Goal: Task Accomplishment & Management: Complete application form

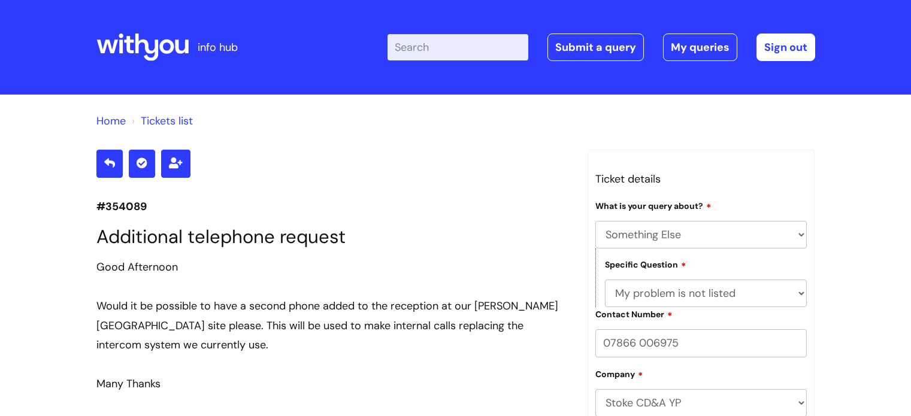
select select "Something Else"
select select "My problem is not listed"
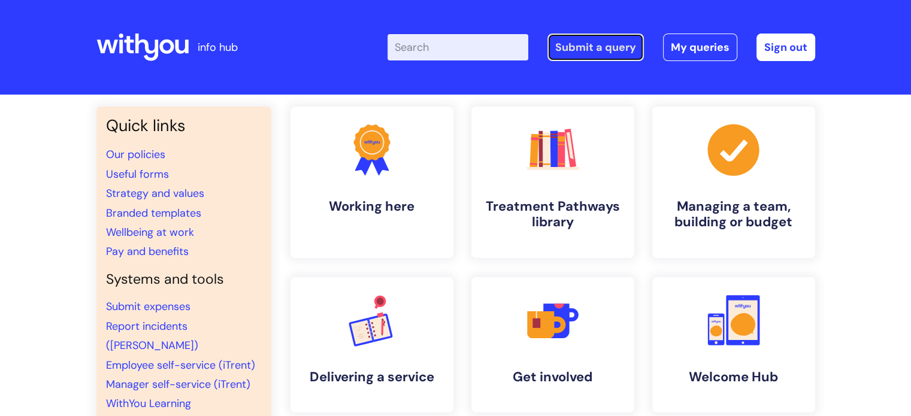
click at [625, 47] on link "Submit a query" at bounding box center [596, 48] width 96 height 28
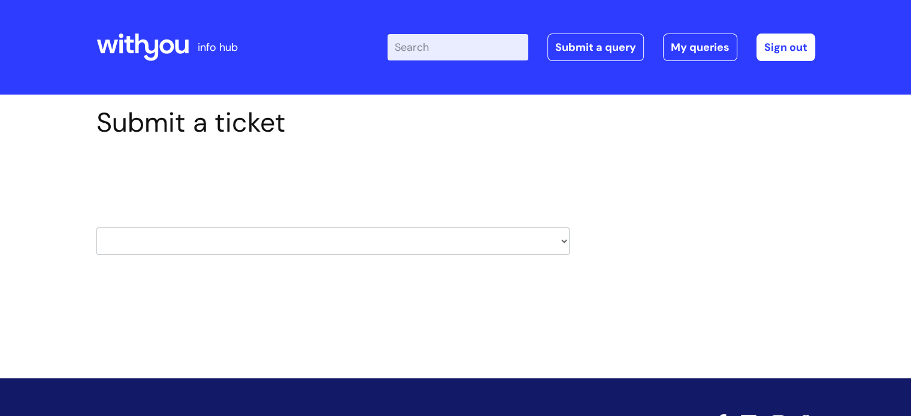
click at [563, 240] on select "HR / People IT and Support Clinical Drug Alerts Finance Accounts Data Support T…" at bounding box center [332, 242] width 473 height 28
select select "it_and_support"
click at [96, 228] on select "HR / People IT and Support Clinical Drug Alerts Finance Accounts Data Support T…" at bounding box center [332, 242] width 473 height 28
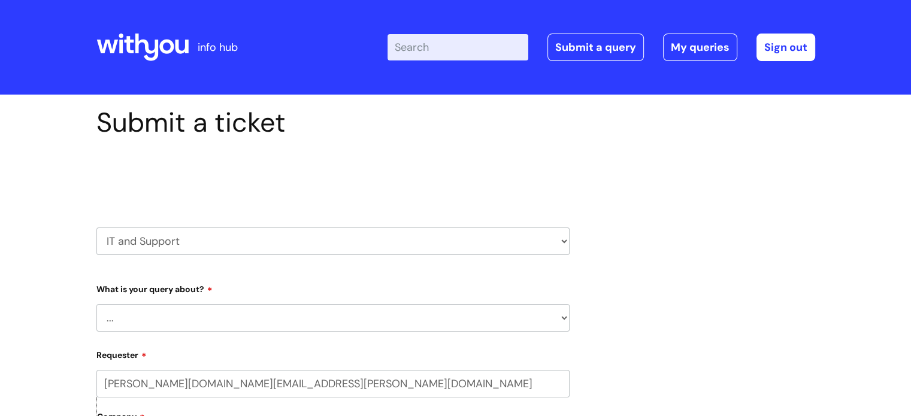
click at [564, 319] on select "... Mobile Phone Reset & MFA Accounts, Starters and Leavers IT Hardware issue I…" at bounding box center [332, 318] width 473 height 28
select select "Something Else"
click at [96, 304] on select "... Mobile Phone Reset & MFA Accounts, Starters and Leavers IT Hardware issue I…" at bounding box center [332, 318] width 473 height 28
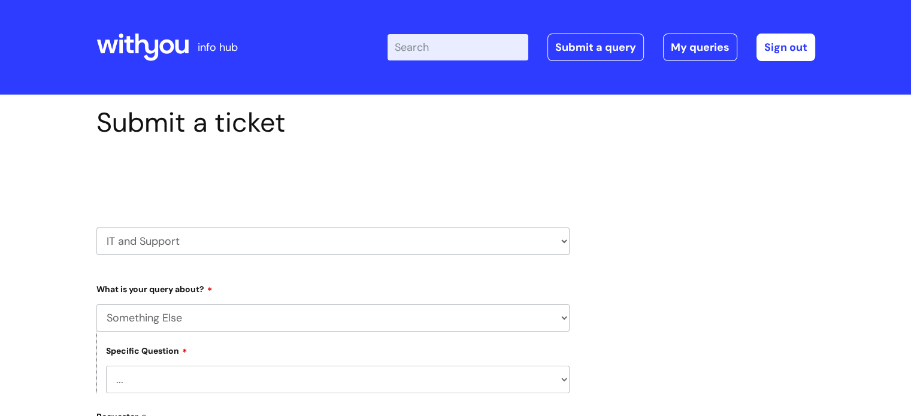
click at [568, 383] on select "... My problem is not listed" at bounding box center [338, 380] width 464 height 28
select select "My problem is not listed"
click at [106, 366] on select "... My problem is not listed" at bounding box center [338, 380] width 464 height 28
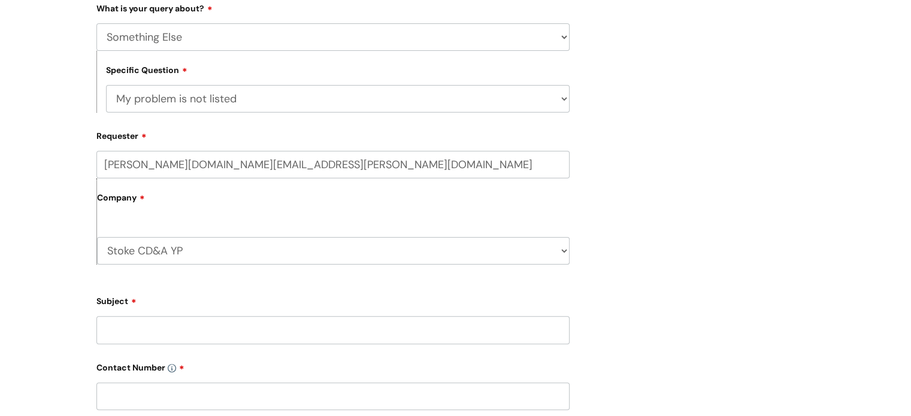
scroll to position [300, 0]
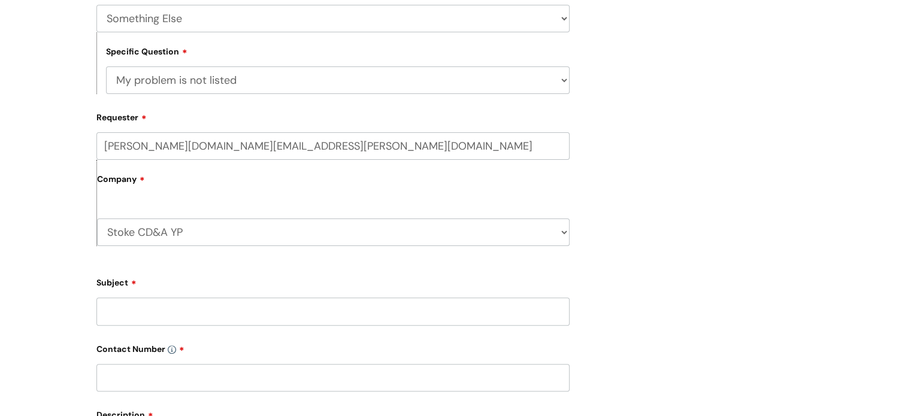
click at [159, 316] on input "Subject" at bounding box center [332, 312] width 473 height 28
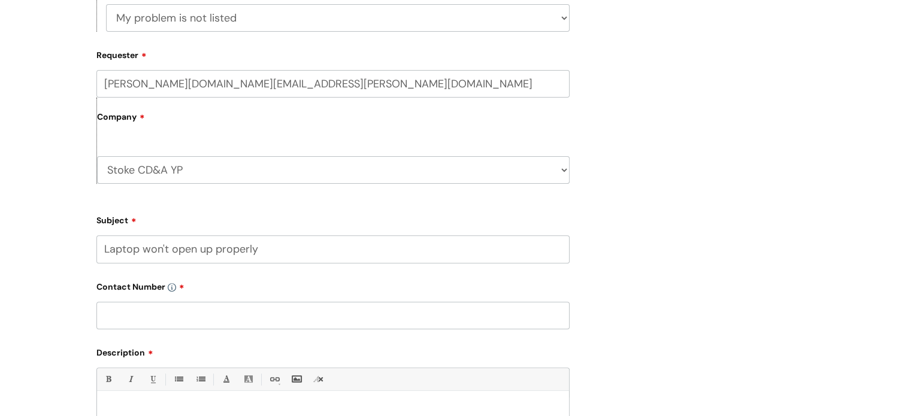
scroll to position [359, 0]
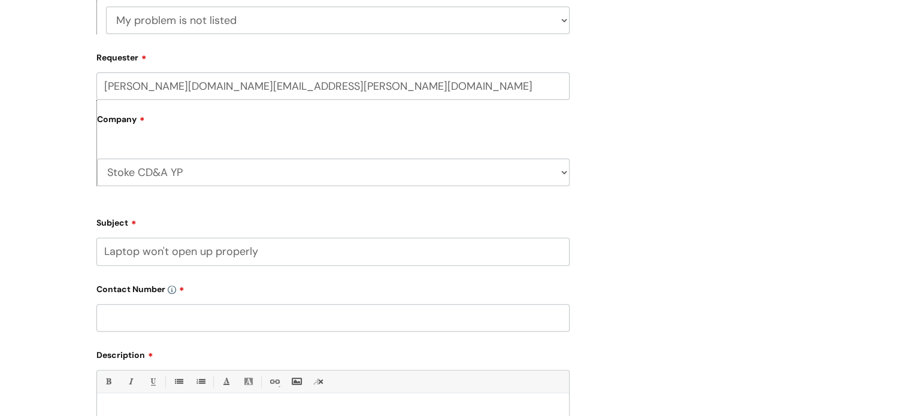
type input "Laptop won't open up properly"
click at [154, 310] on input "text" at bounding box center [332, 318] width 473 height 28
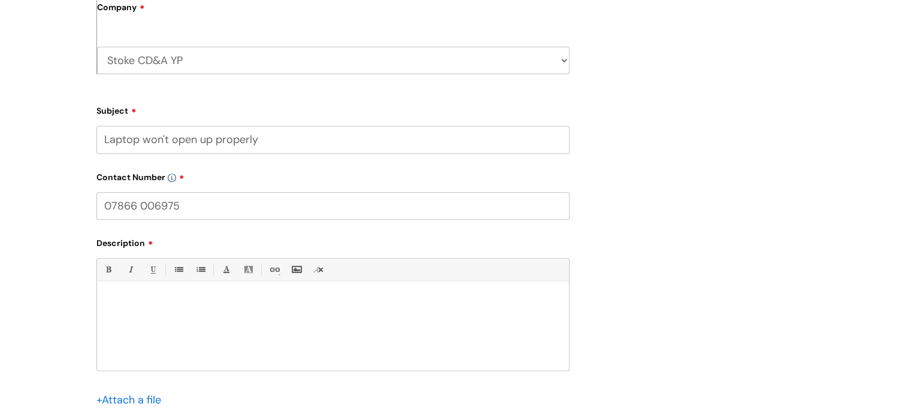
scroll to position [479, 0]
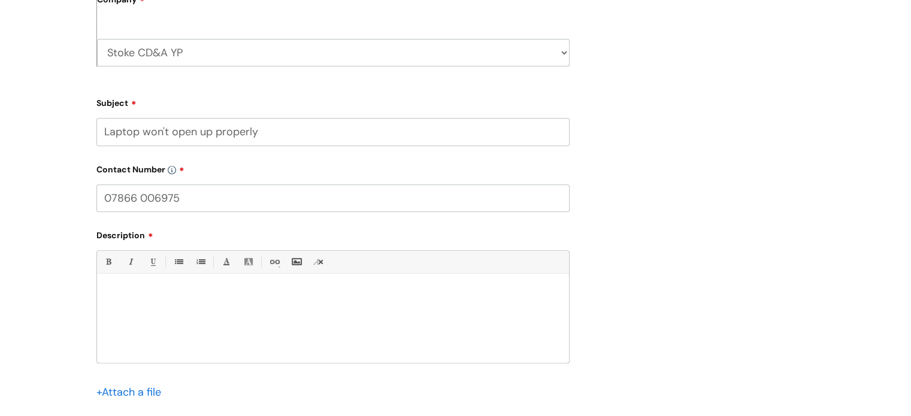
type input "07866 006975"
click at [149, 289] on div at bounding box center [333, 321] width 472 height 83
click at [242, 322] on p "The laptop (asset number 01566)" at bounding box center [333, 316] width 454 height 11
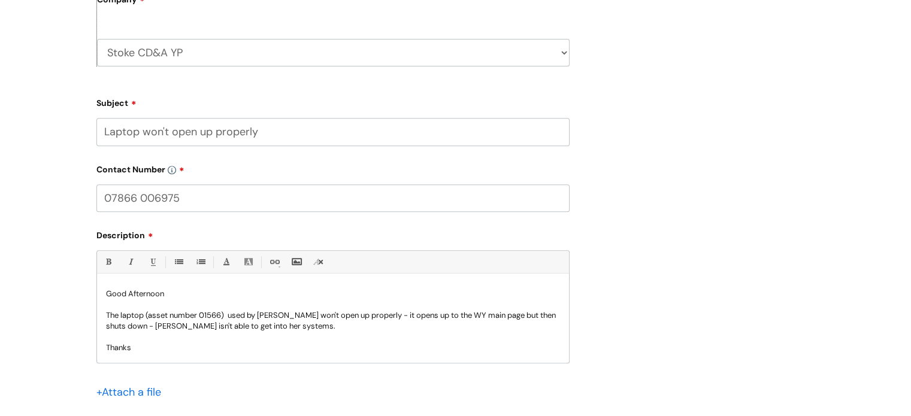
scroll to position [12, 0]
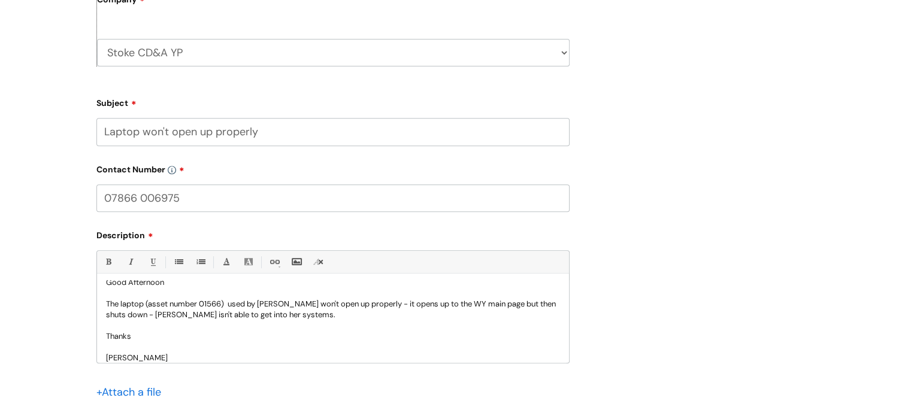
click at [362, 319] on p "The laptop (asset number 01566) used by [PERSON_NAME] won't open up properly - …" at bounding box center [333, 310] width 454 height 22
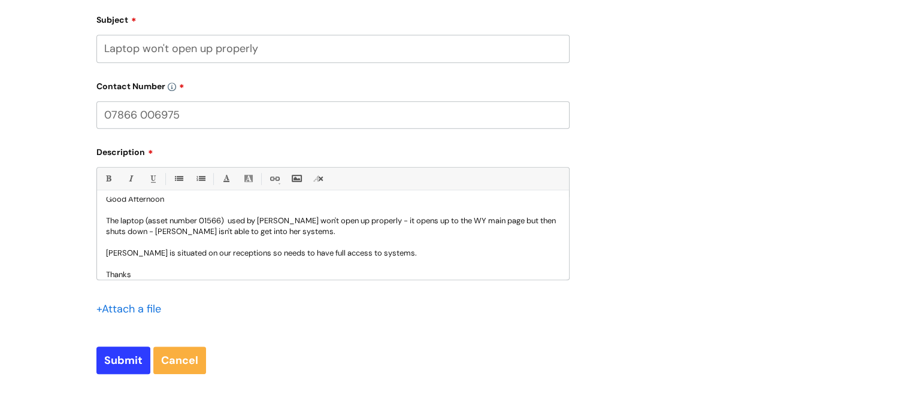
scroll to position [599, 0]
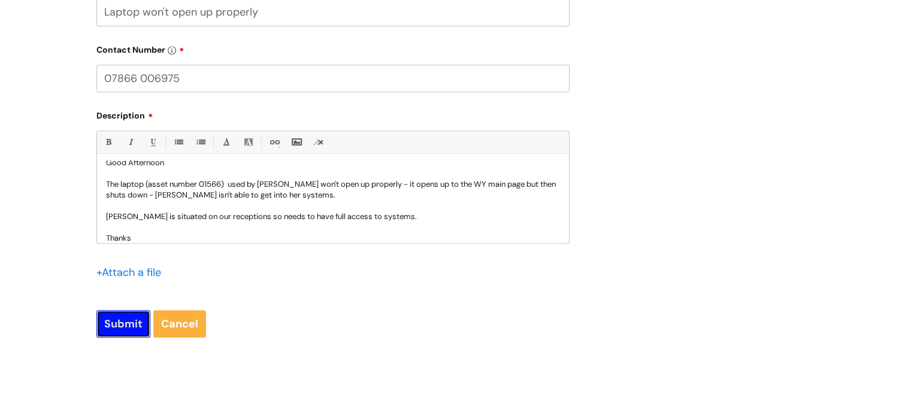
click at [122, 319] on input "Submit" at bounding box center [123, 324] width 54 height 28
type input "Please Wait..."
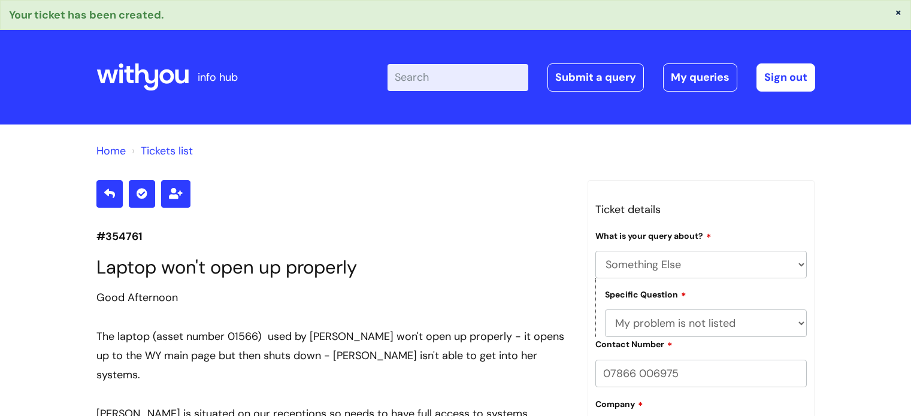
select select "Something Else"
select select "My problem is not listed"
